Goal: Navigation & Orientation: Understand site structure

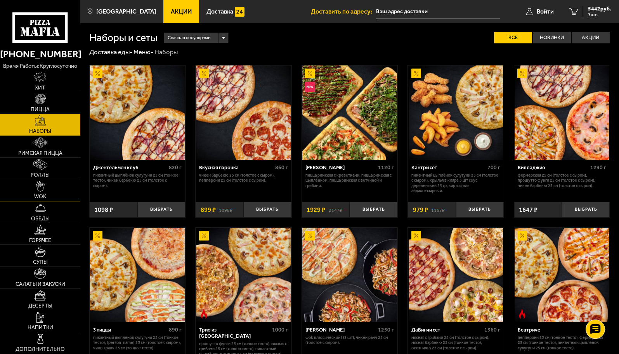
scroll to position [388, 0]
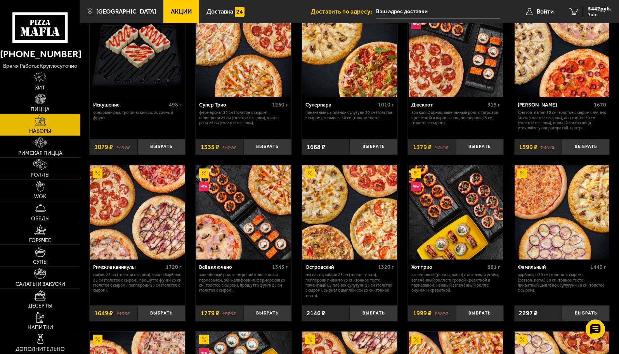
click at [43, 162] on img at bounding box center [40, 164] width 14 height 11
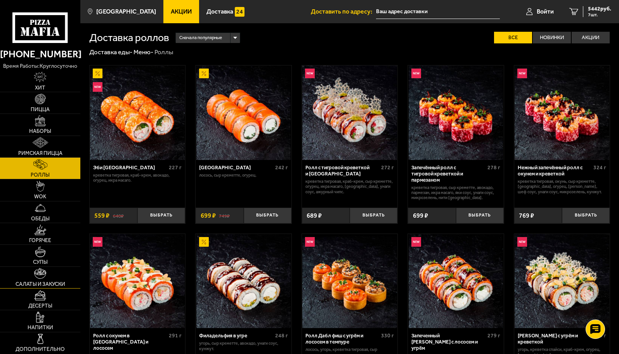
click at [39, 277] on img at bounding box center [40, 273] width 12 height 11
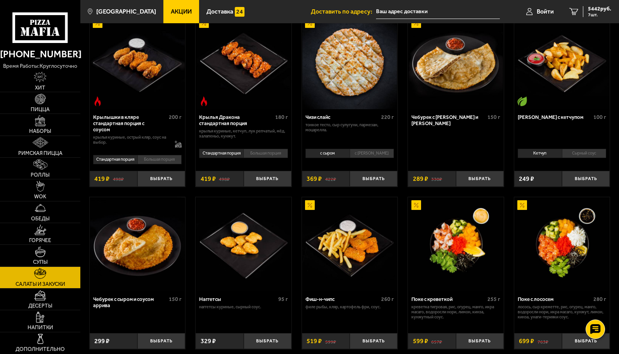
scroll to position [271, 0]
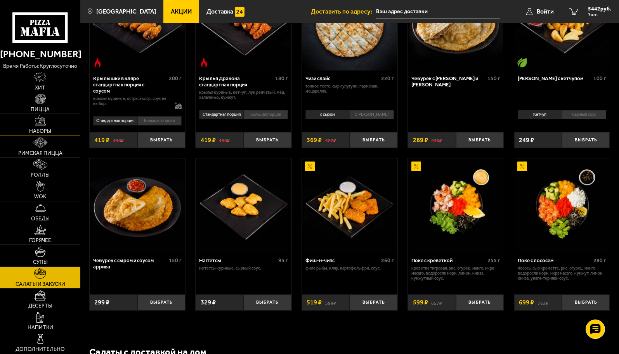
click at [42, 121] on img at bounding box center [40, 121] width 11 height 11
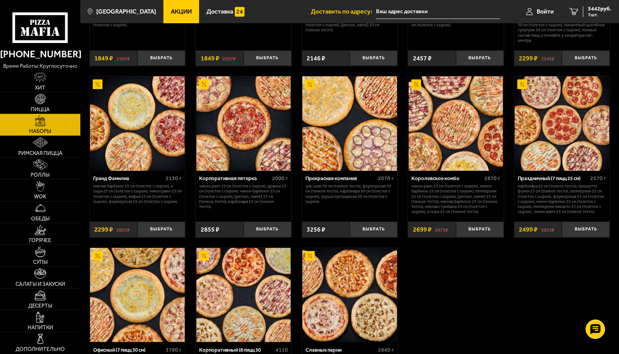
scroll to position [968, 0]
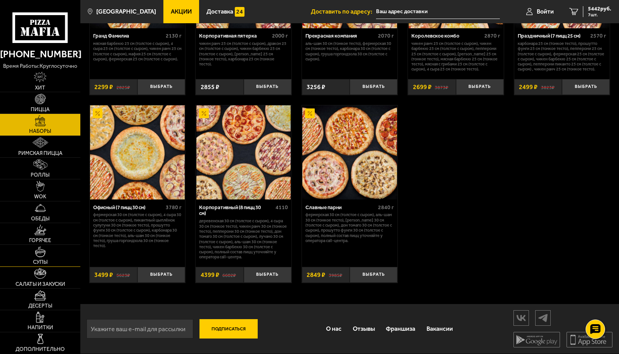
click at [42, 252] on img at bounding box center [40, 252] width 11 height 11
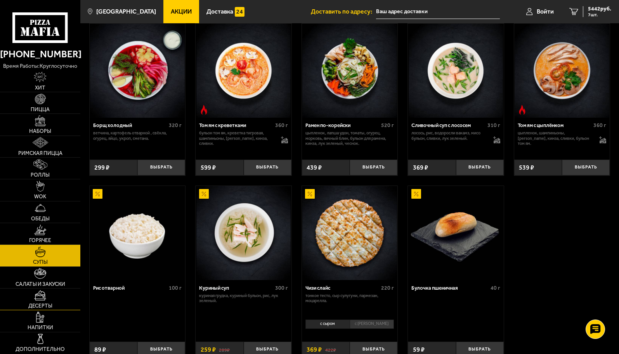
scroll to position [192, 0]
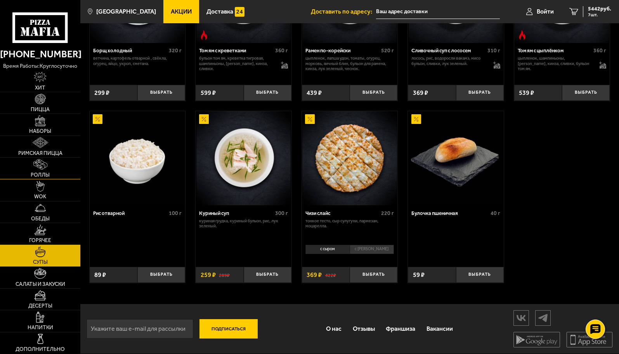
click at [37, 168] on img at bounding box center [40, 164] width 14 height 11
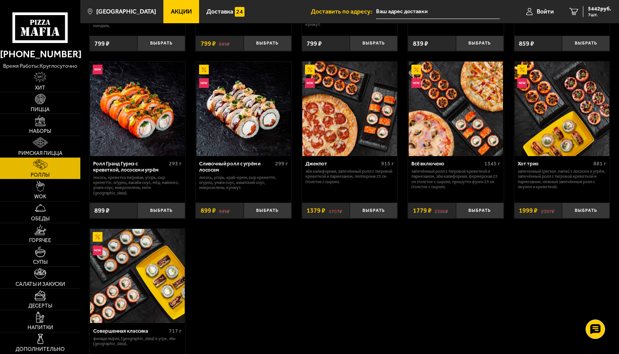
scroll to position [349, 0]
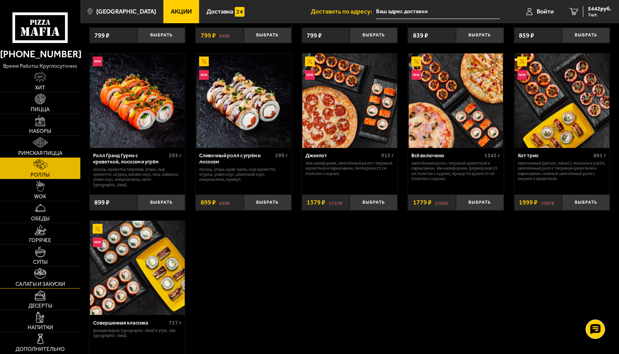
click at [45, 280] on link "Салаты и закуски" at bounding box center [40, 277] width 80 height 21
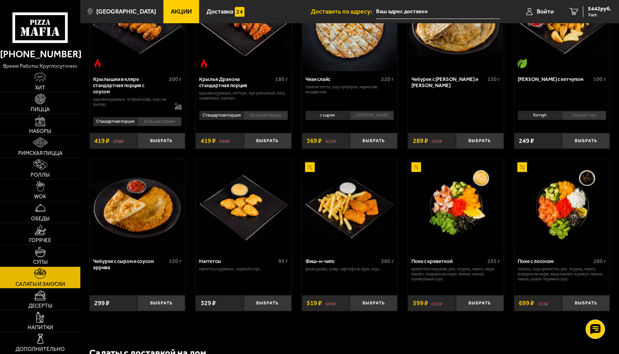
scroll to position [271, 0]
